Goal: Task Accomplishment & Management: Manage account settings

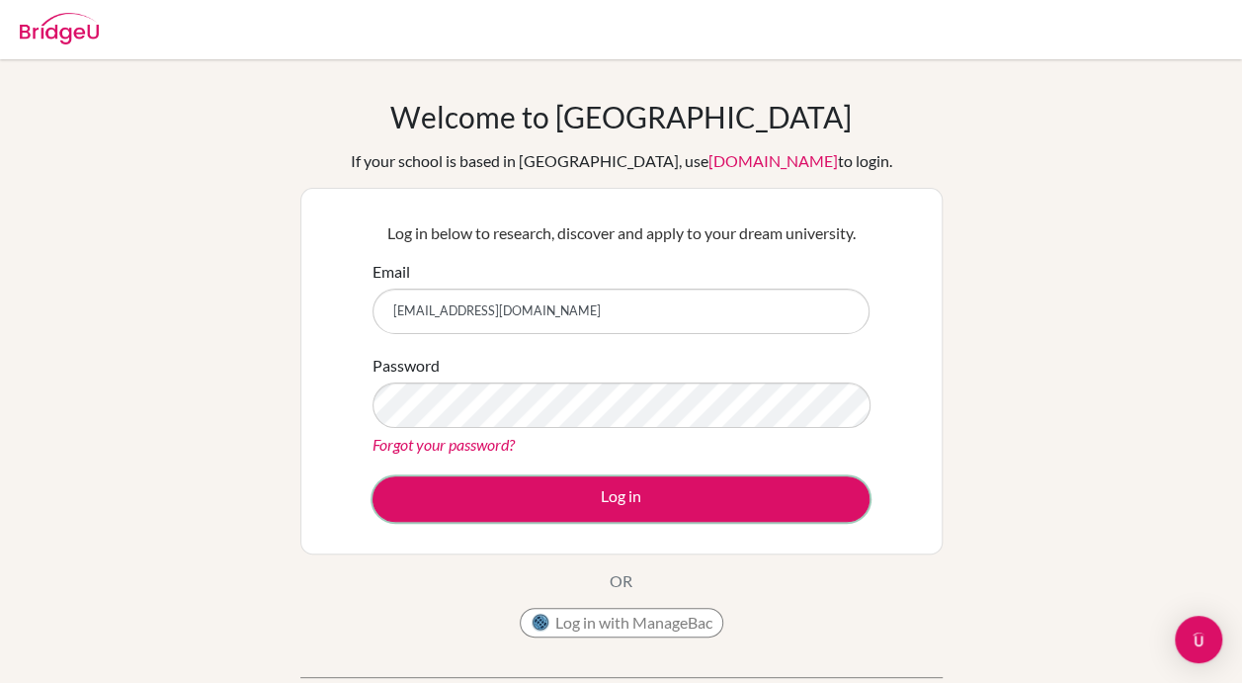
click at [598, 500] on button "Log in" at bounding box center [620, 498] width 497 height 45
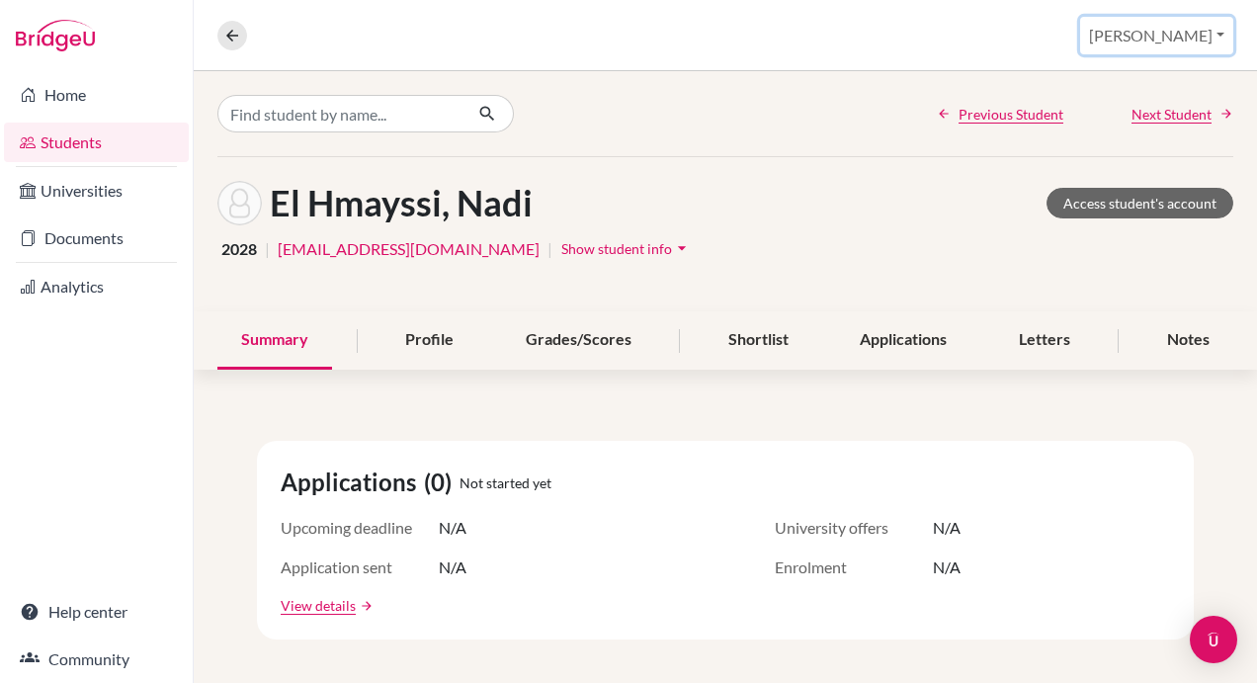
click at [1180, 40] on button "Stewart" at bounding box center [1156, 36] width 153 height 38
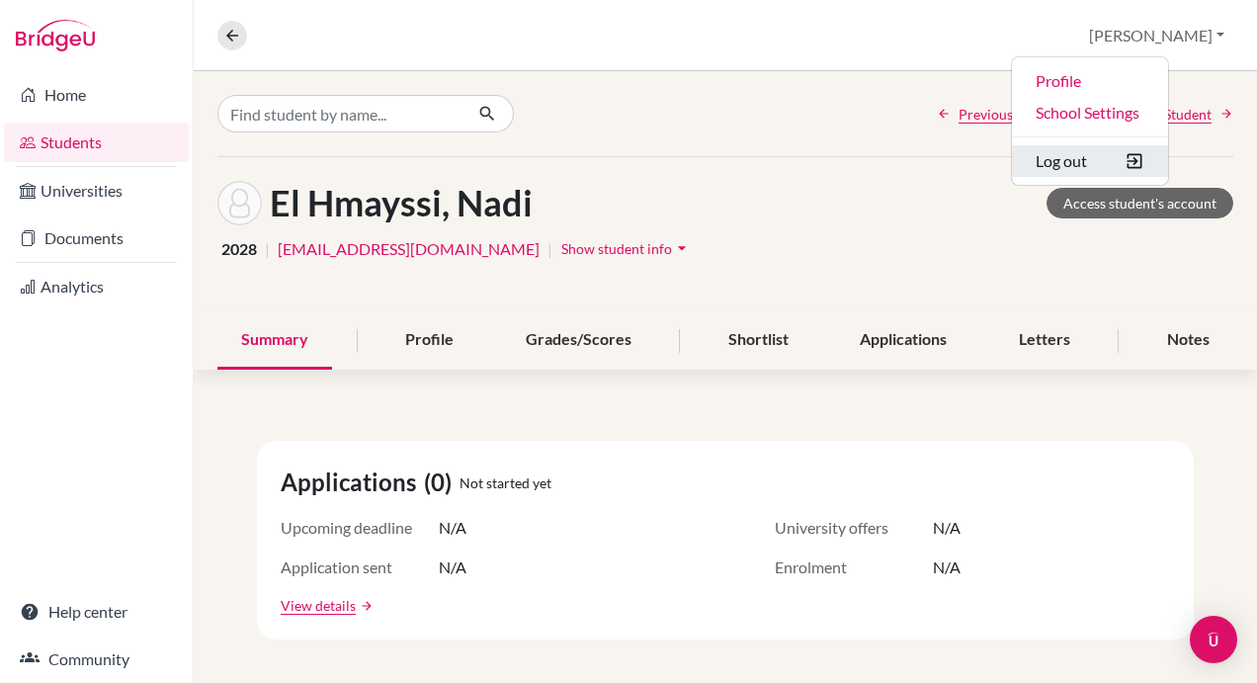
click at [1128, 162] on button "Log out" at bounding box center [1090, 161] width 156 height 32
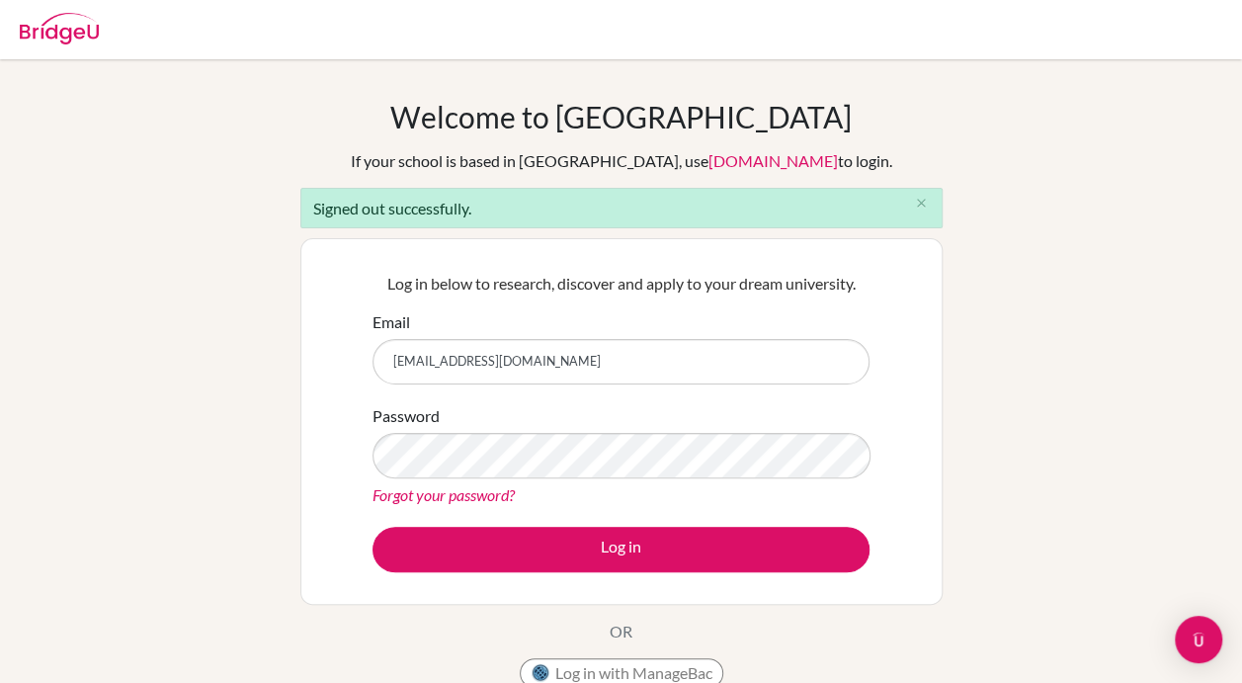
click at [561, 360] on input "[EMAIL_ADDRESS][DOMAIN_NAME]" at bounding box center [620, 361] width 497 height 45
type input "[EMAIL_ADDRESS][DOMAIN_NAME]"
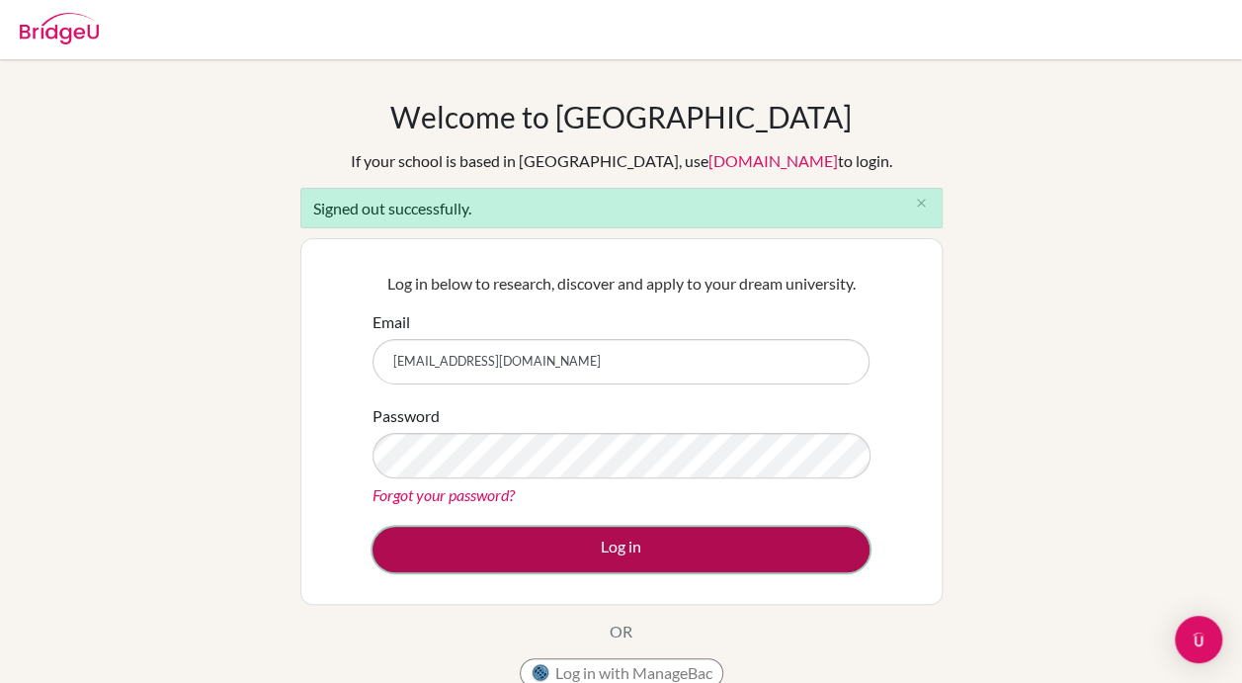
click at [621, 552] on button "Log in" at bounding box center [620, 549] width 497 height 45
